Goal: Task Accomplishment & Management: Manage account settings

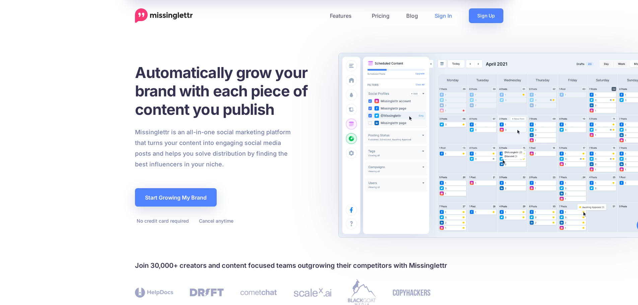
click at [447, 16] on link "Sign In" at bounding box center [443, 15] width 34 height 15
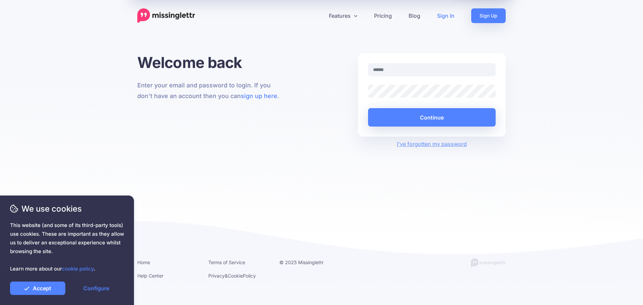
click at [392, 72] on input "text" at bounding box center [432, 69] width 128 height 13
click at [53, 289] on link "Accept" at bounding box center [37, 288] width 55 height 13
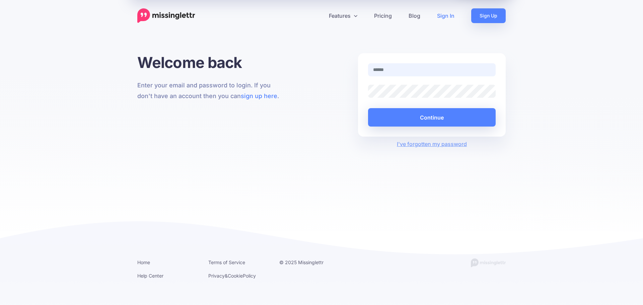
click at [386, 70] on input "text" at bounding box center [432, 69] width 128 height 13
type input "**********"
click at [430, 119] on button "Continue" at bounding box center [432, 117] width 128 height 18
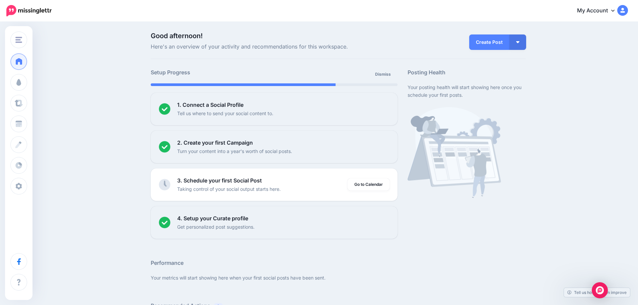
click at [601, 10] on link "My Account" at bounding box center [599, 11] width 58 height 16
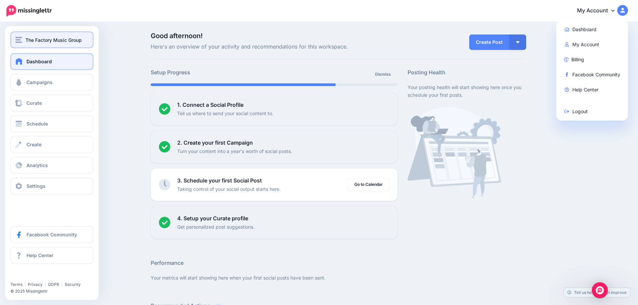
click at [25, 40] on div "The Factory Music Group" at bounding box center [51, 40] width 73 height 8
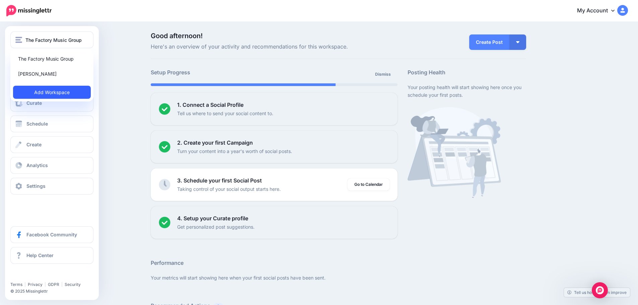
click at [58, 89] on link "Add Workspace" at bounding box center [52, 92] width 78 height 13
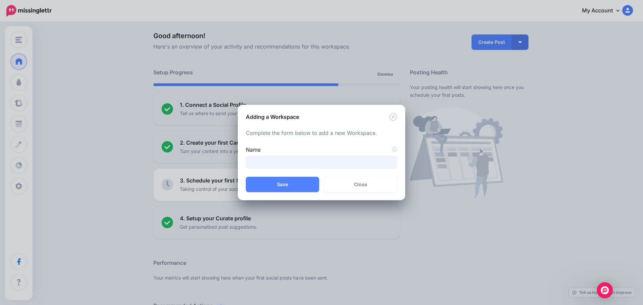
click at [271, 162] on input "Name" at bounding box center [321, 162] width 151 height 13
type input "**********"
click at [266, 187] on button "Save" at bounding box center [282, 184] width 73 height 15
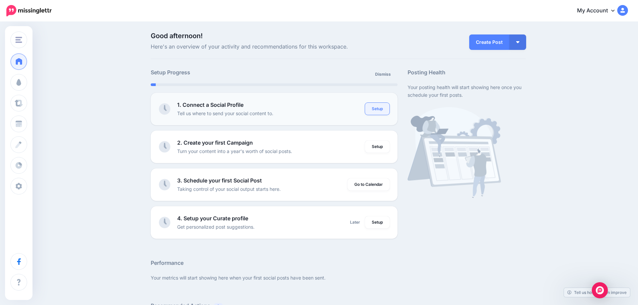
click at [380, 111] on link "Setup" at bounding box center [377, 109] width 24 height 12
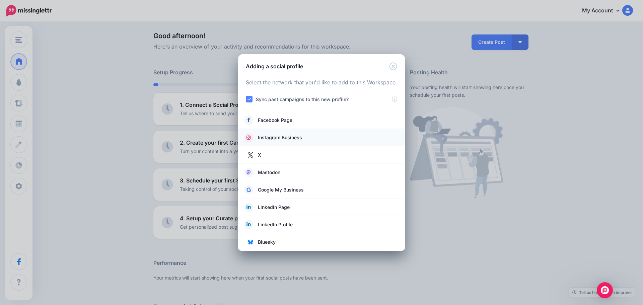
click at [299, 137] on span "Instagram Business" at bounding box center [280, 138] width 44 height 8
